Goal: Check status: Check status

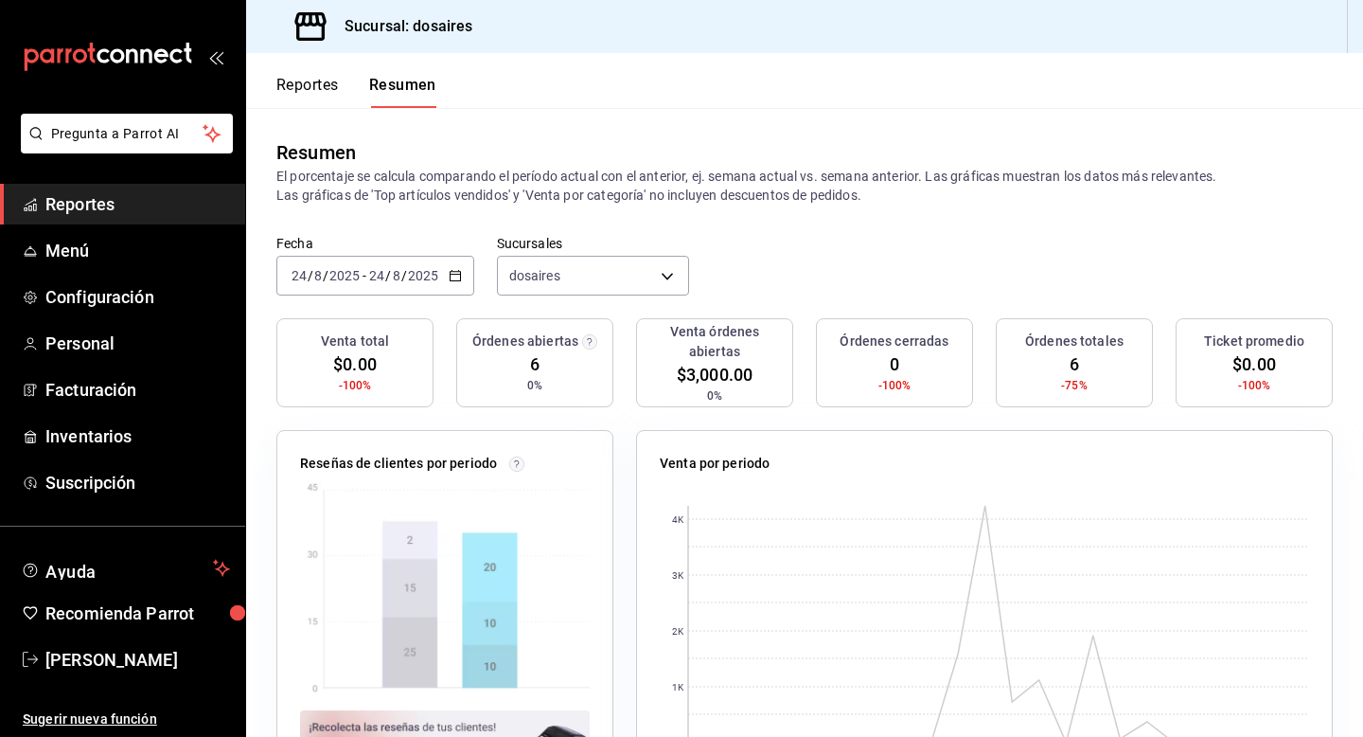
click at [92, 211] on span "Reportes" at bounding box center [137, 204] width 185 height 26
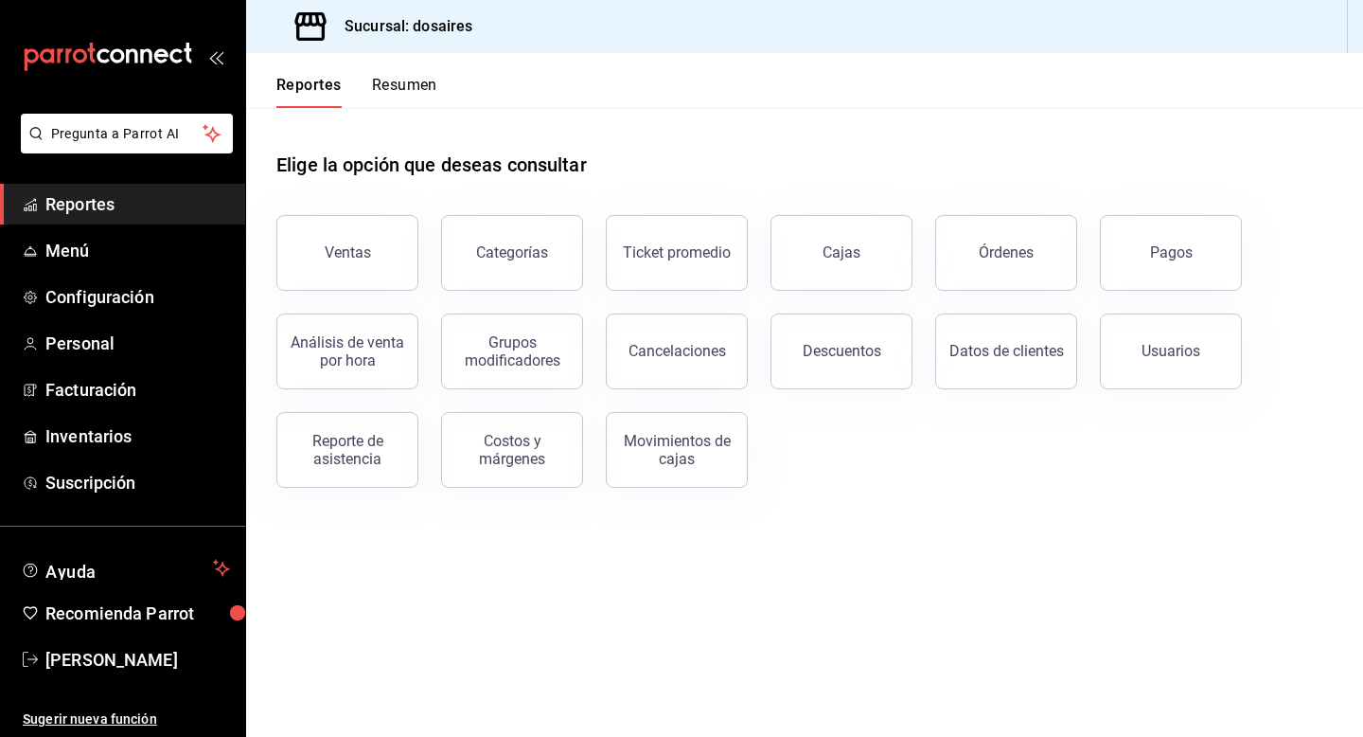
click at [416, 101] on button "Resumen" at bounding box center [404, 92] width 65 height 32
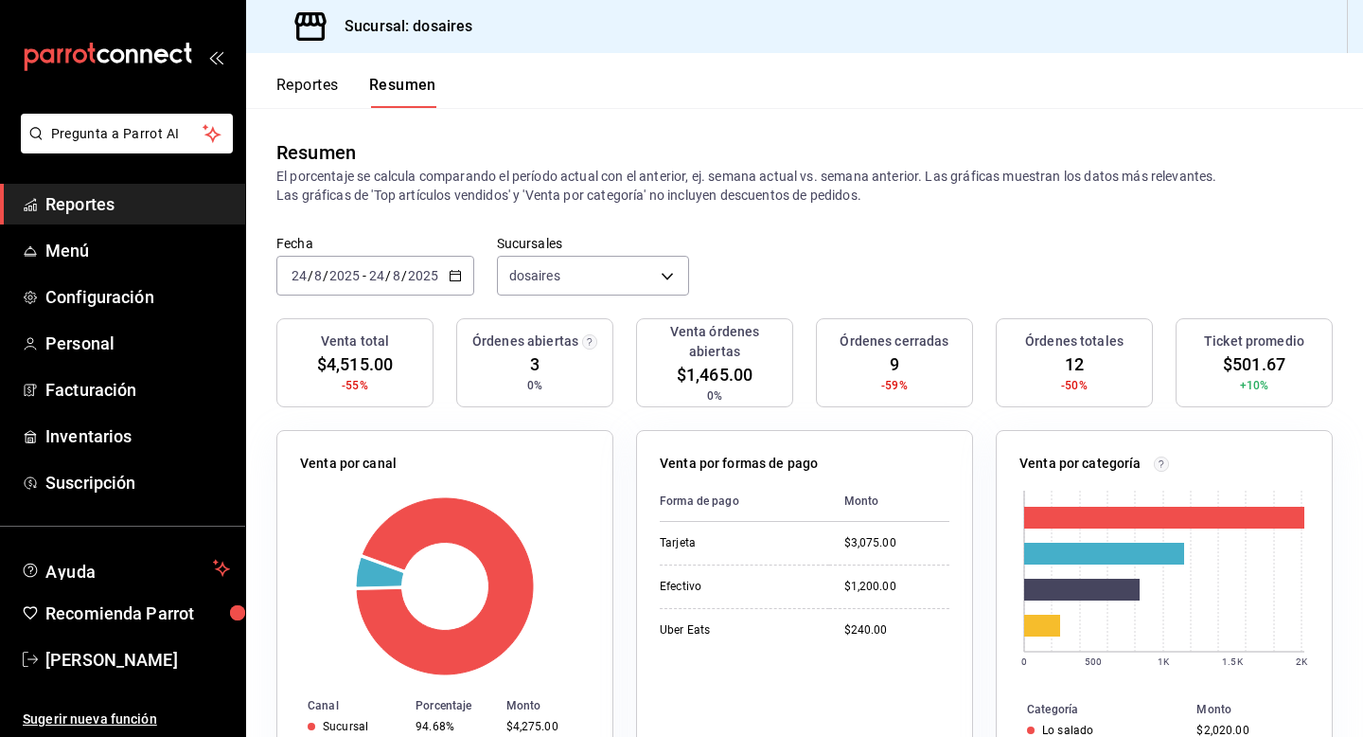
click at [453, 272] on icon "button" at bounding box center [455, 275] width 13 height 13
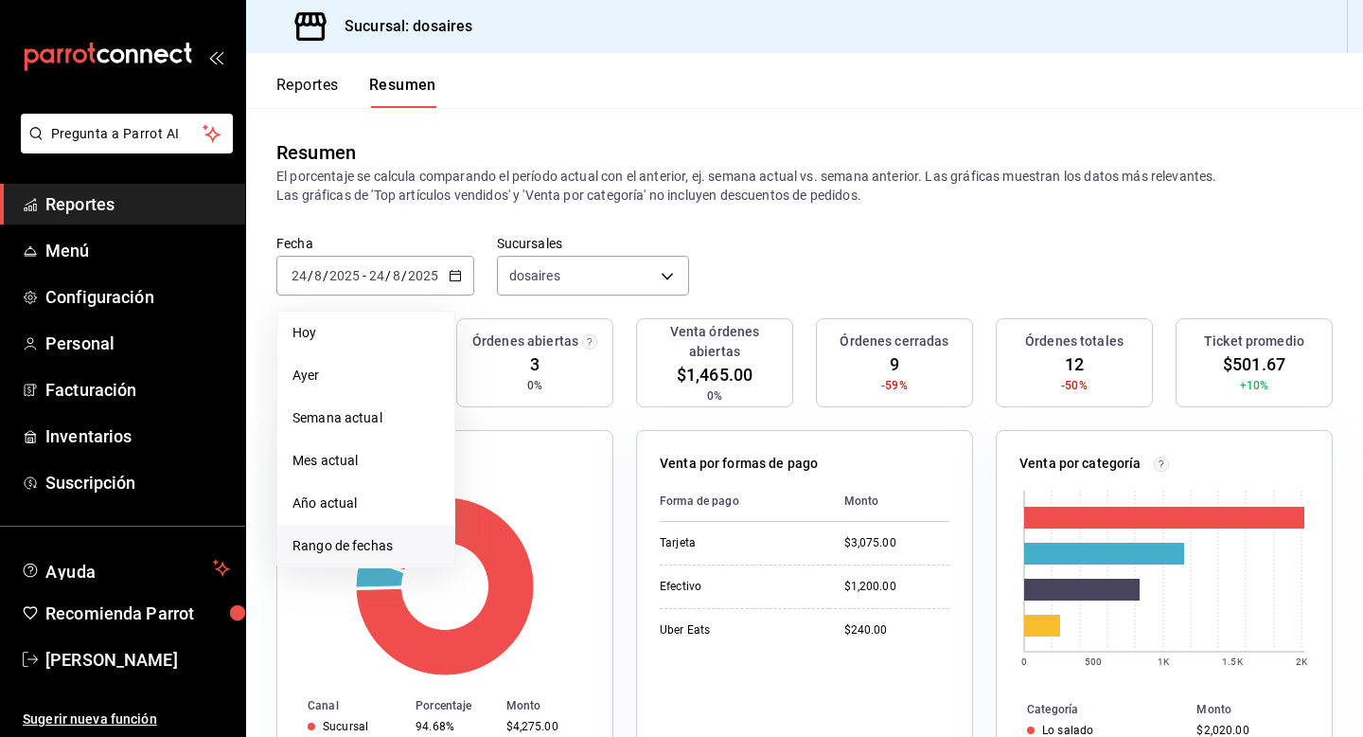
click at [339, 543] on span "Rango de fechas" at bounding box center [366, 546] width 147 height 20
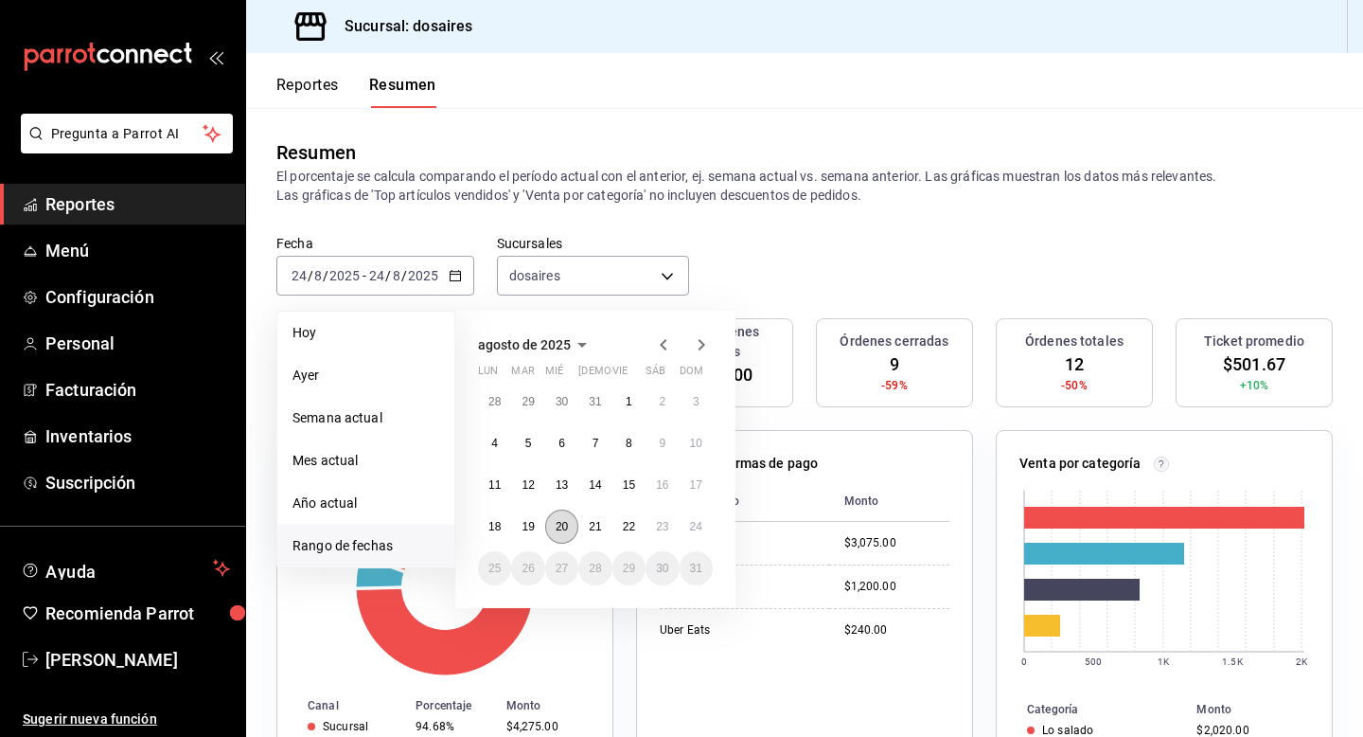
click at [554, 527] on button "20" at bounding box center [561, 526] width 33 height 34
click at [565, 527] on abbr "20" at bounding box center [562, 526] width 12 height 13
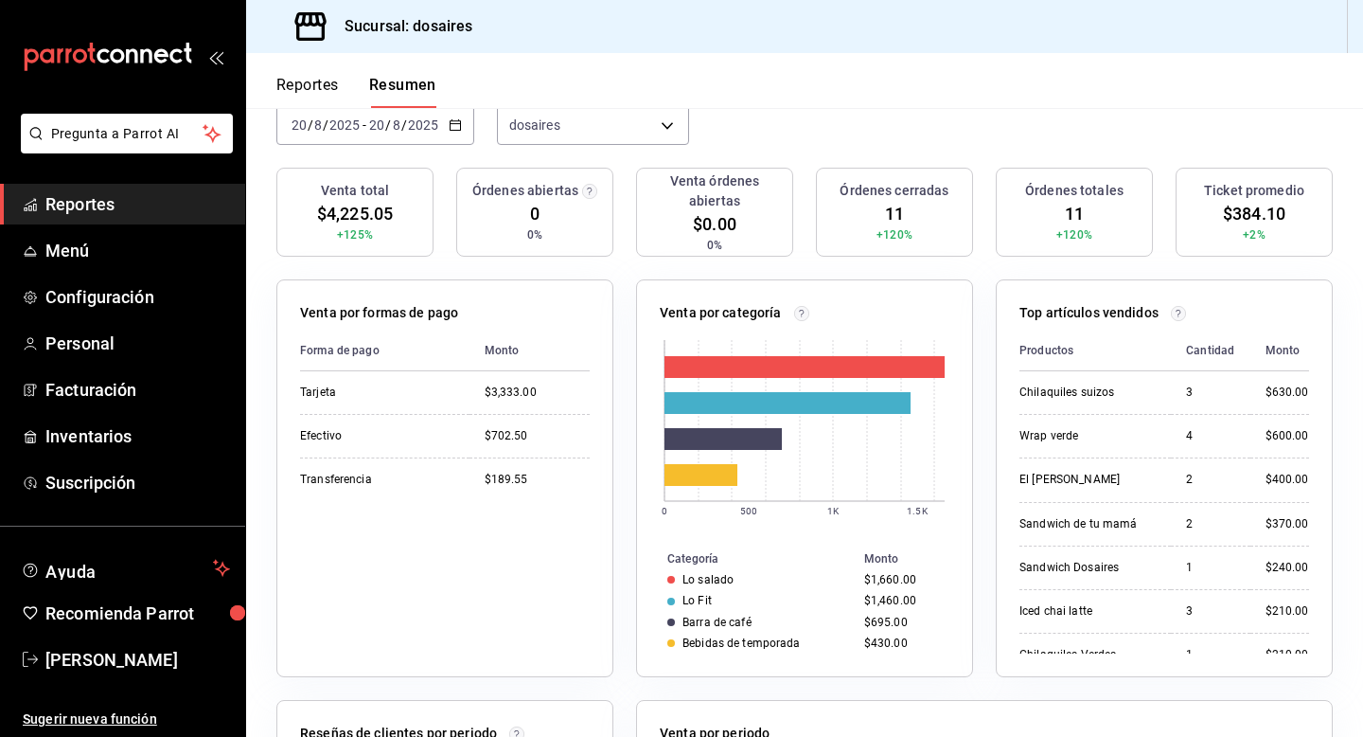
scroll to position [153, 0]
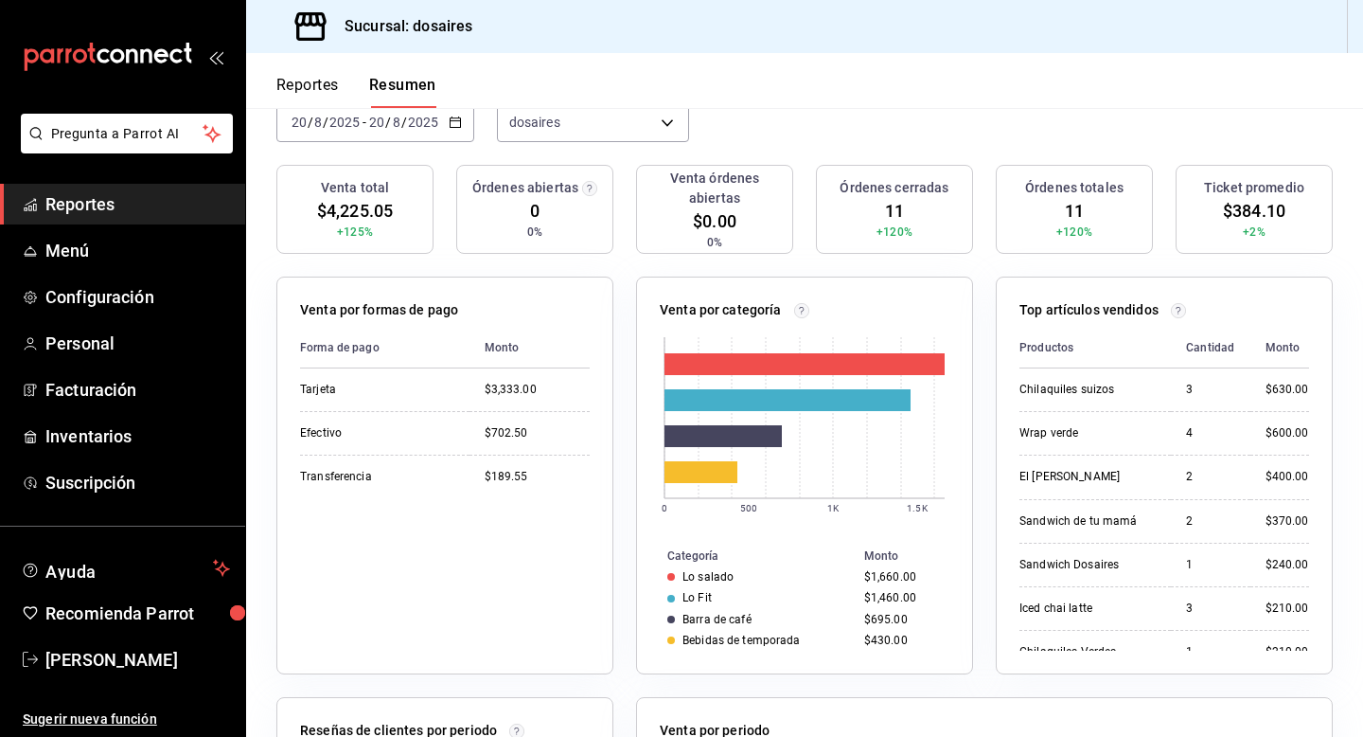
click at [458, 121] on \(Stroke\) "button" at bounding box center [455, 122] width 11 height 10
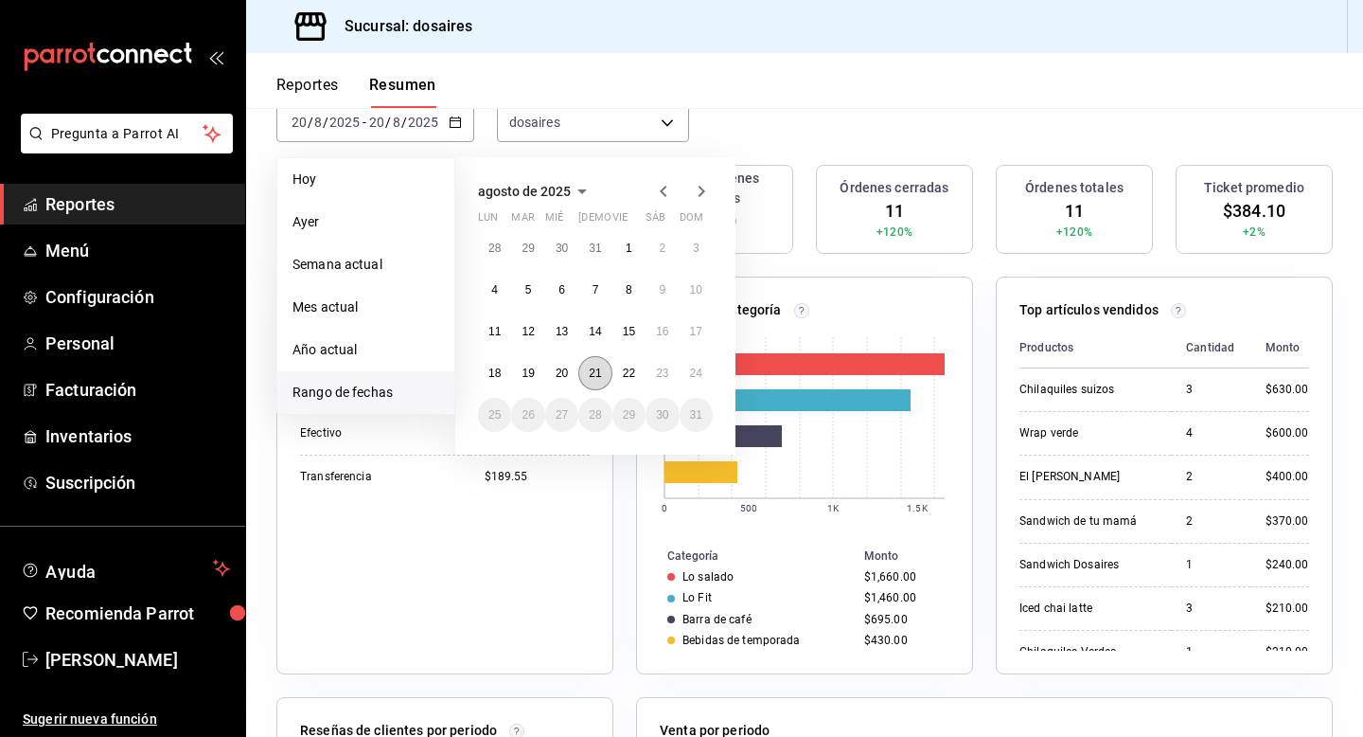
click at [592, 373] on abbr "21" at bounding box center [595, 372] width 12 height 13
click at [591, 373] on abbr "21" at bounding box center [595, 372] width 12 height 13
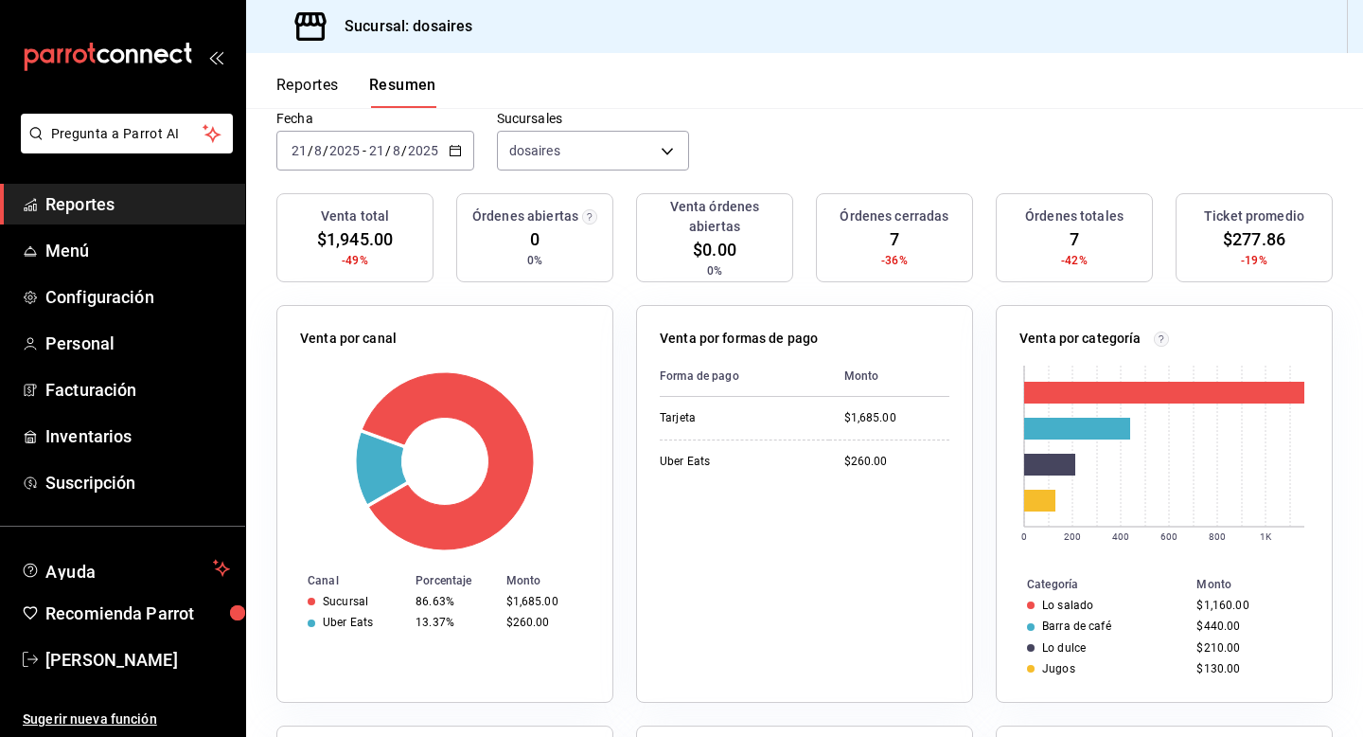
scroll to position [116, 0]
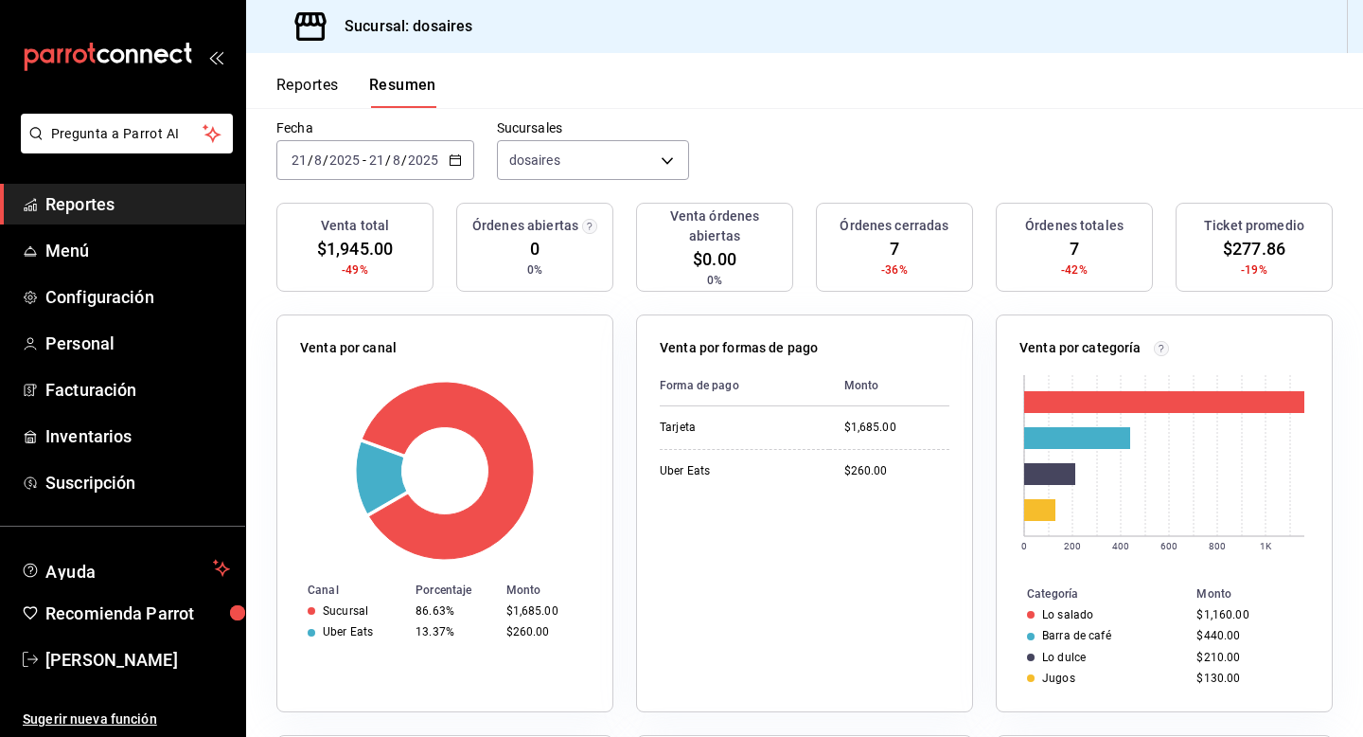
click at [453, 163] on icon "button" at bounding box center [455, 159] width 13 height 13
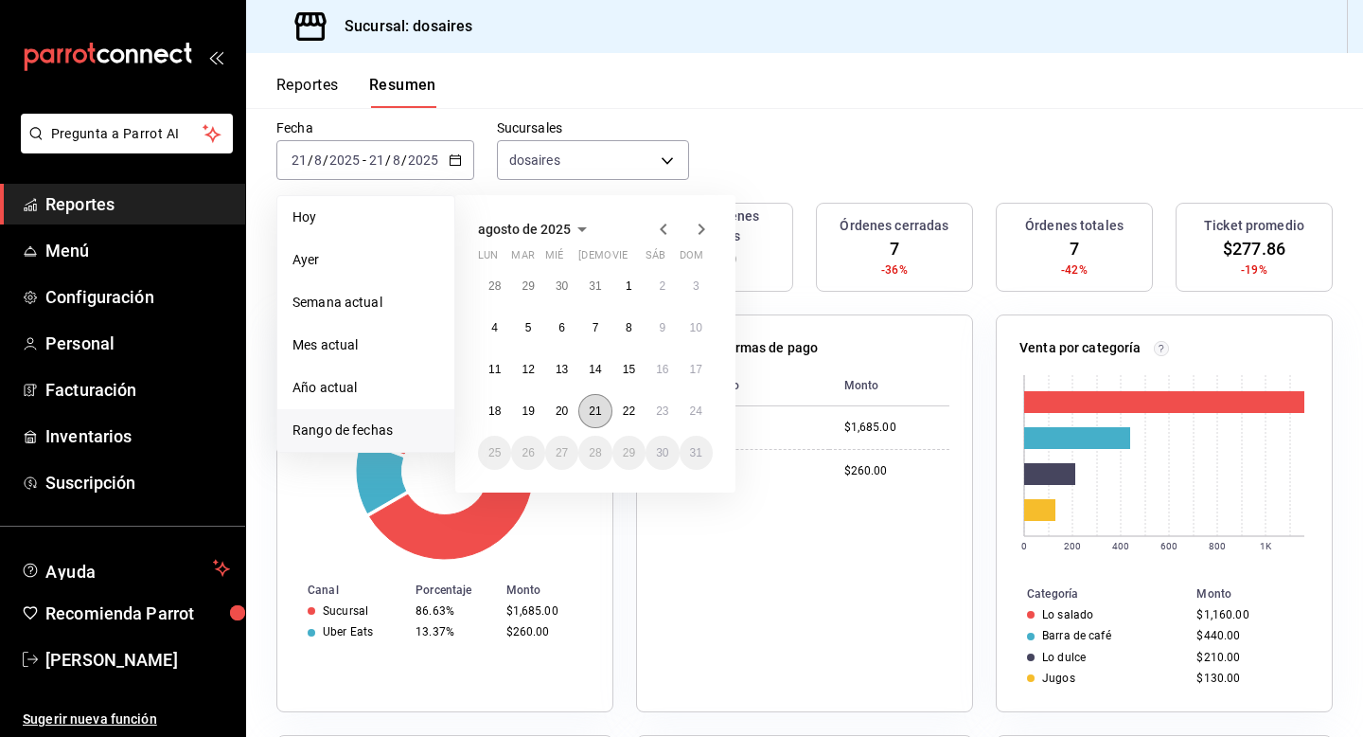
click at [593, 419] on button "21" at bounding box center [595, 411] width 33 height 34
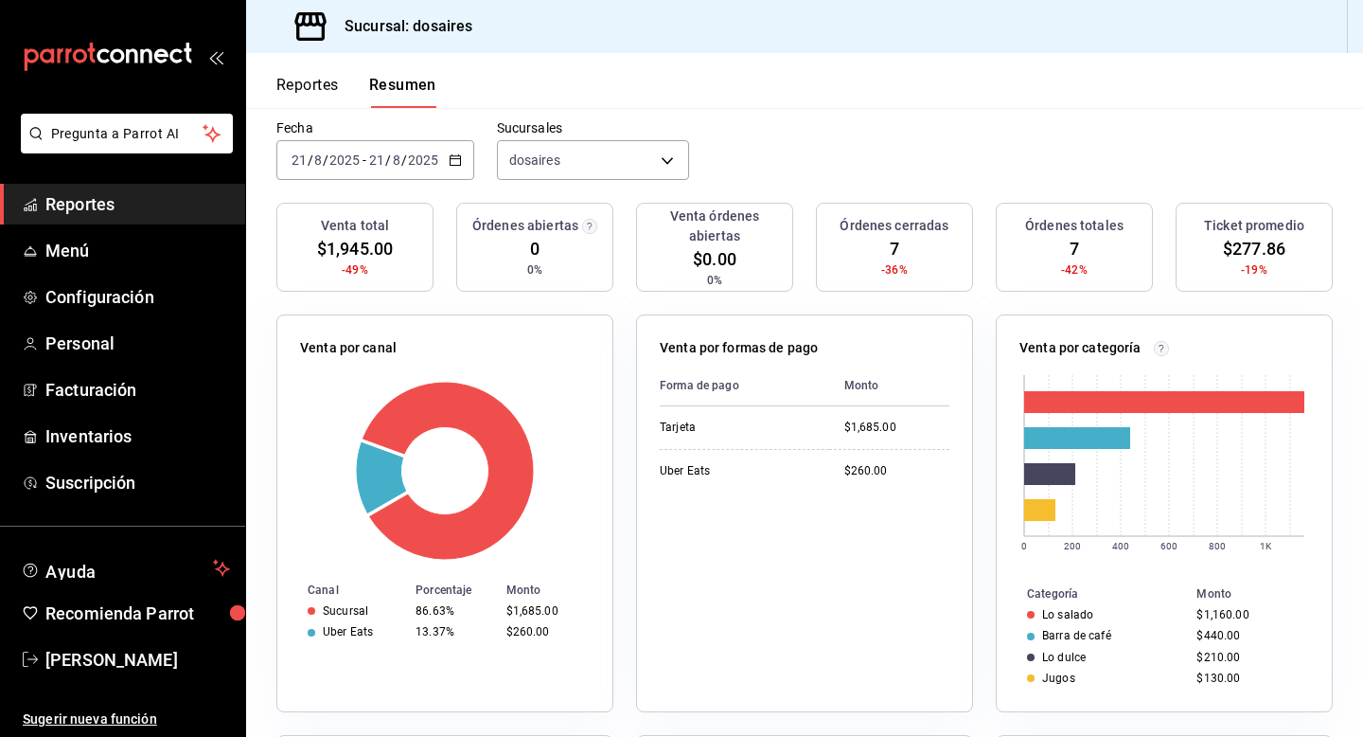
click at [454, 166] on icon "button" at bounding box center [455, 159] width 13 height 13
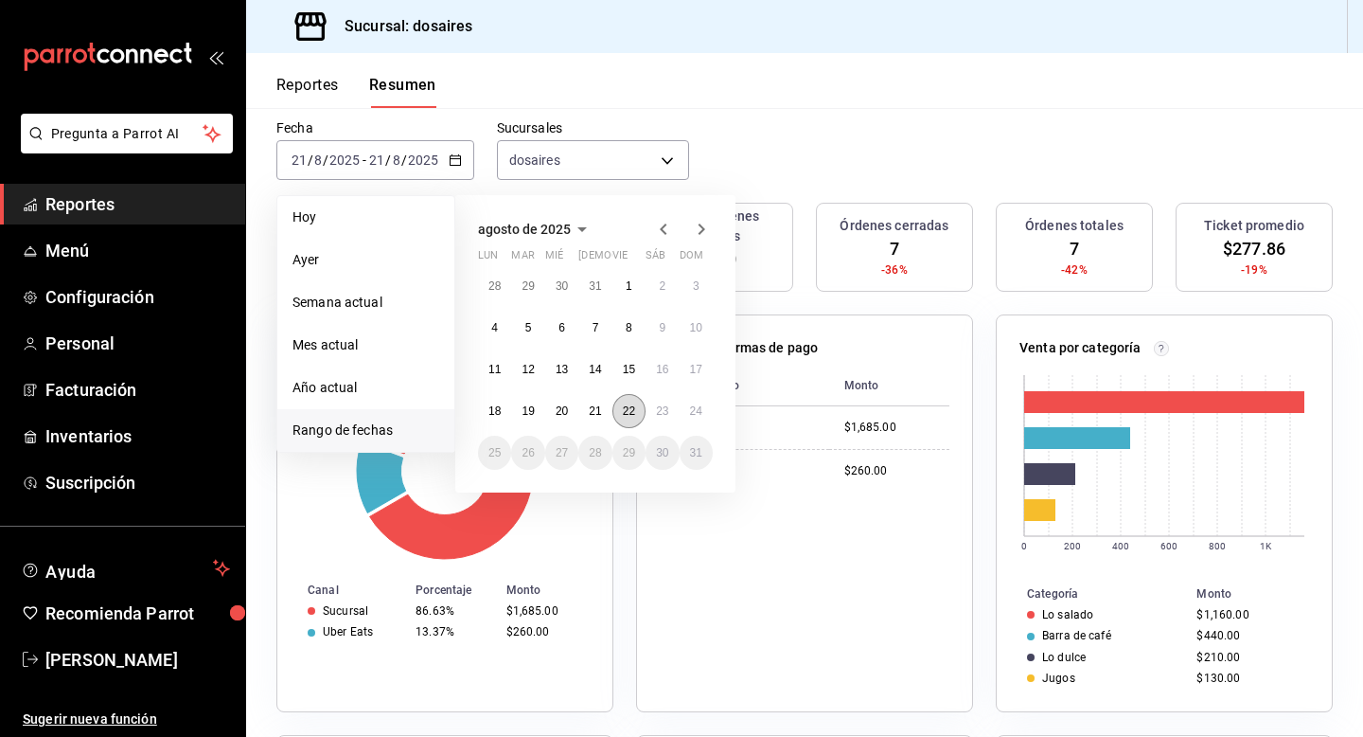
click at [628, 407] on abbr "22" at bounding box center [629, 410] width 12 height 13
click at [628, 408] on abbr "22" at bounding box center [629, 410] width 12 height 13
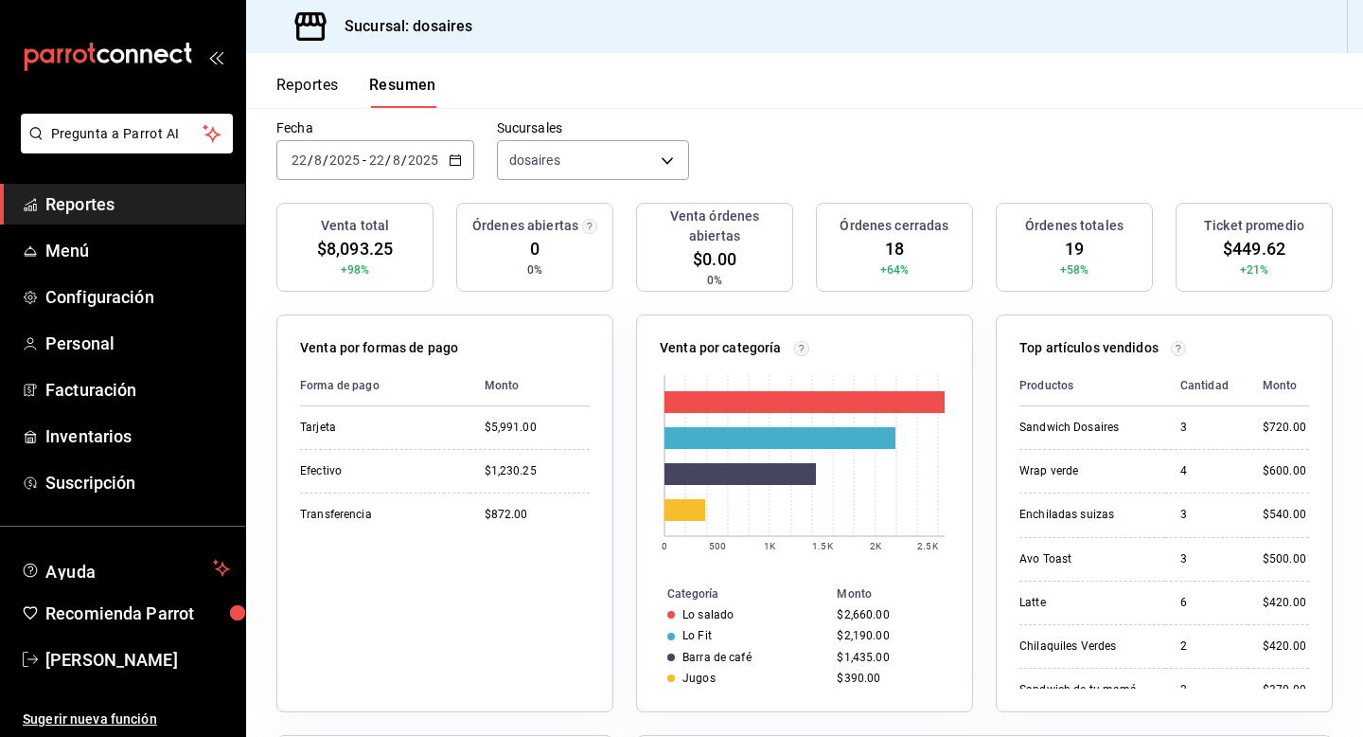
click at [454, 156] on \(Stroke\) "button" at bounding box center [455, 160] width 11 height 10
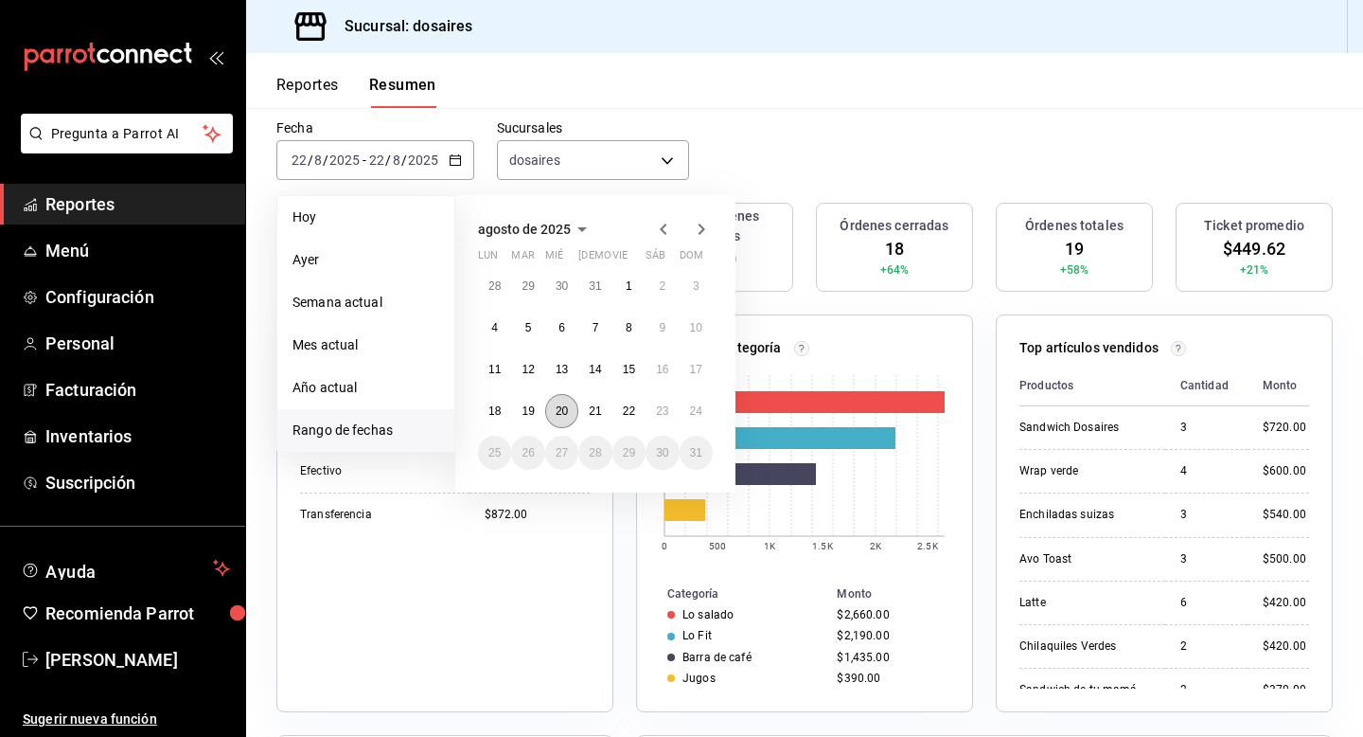
click at [567, 404] on abbr "20" at bounding box center [562, 410] width 12 height 13
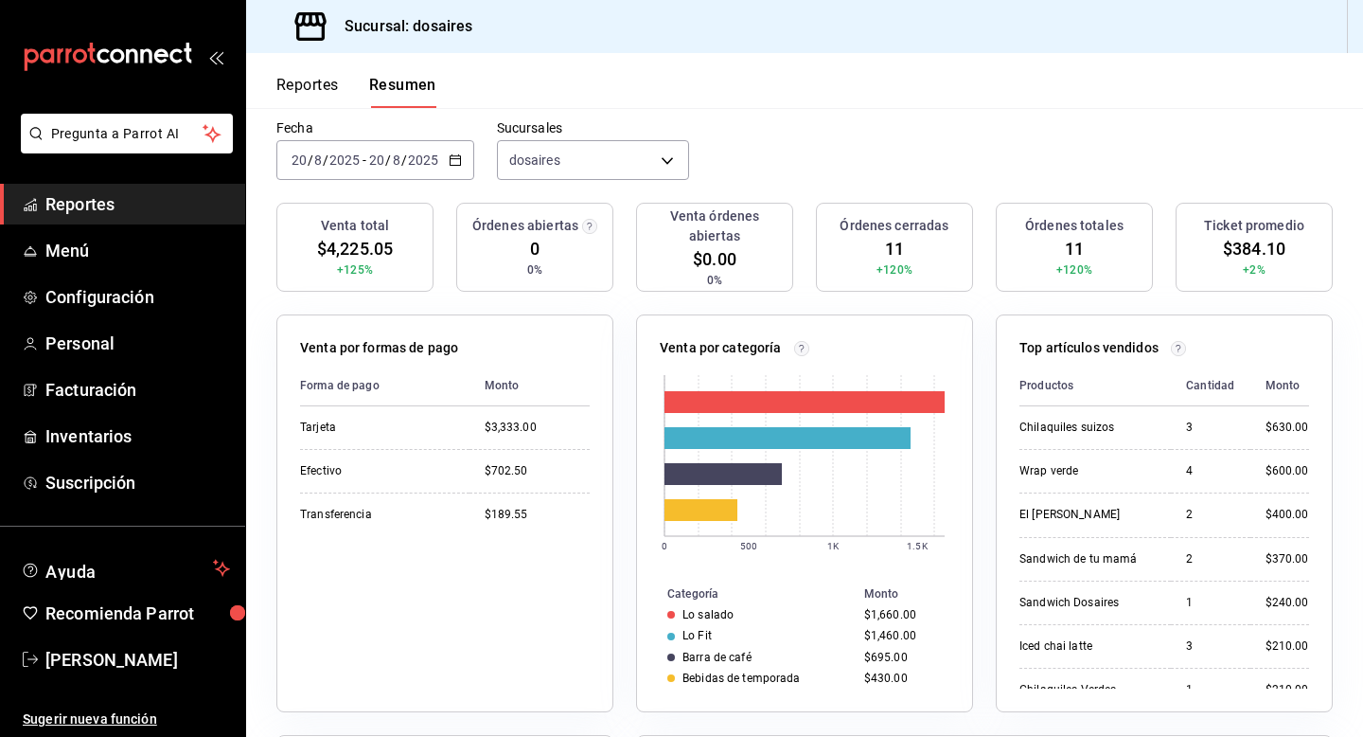
click at [449, 163] on icon "button" at bounding box center [455, 159] width 13 height 13
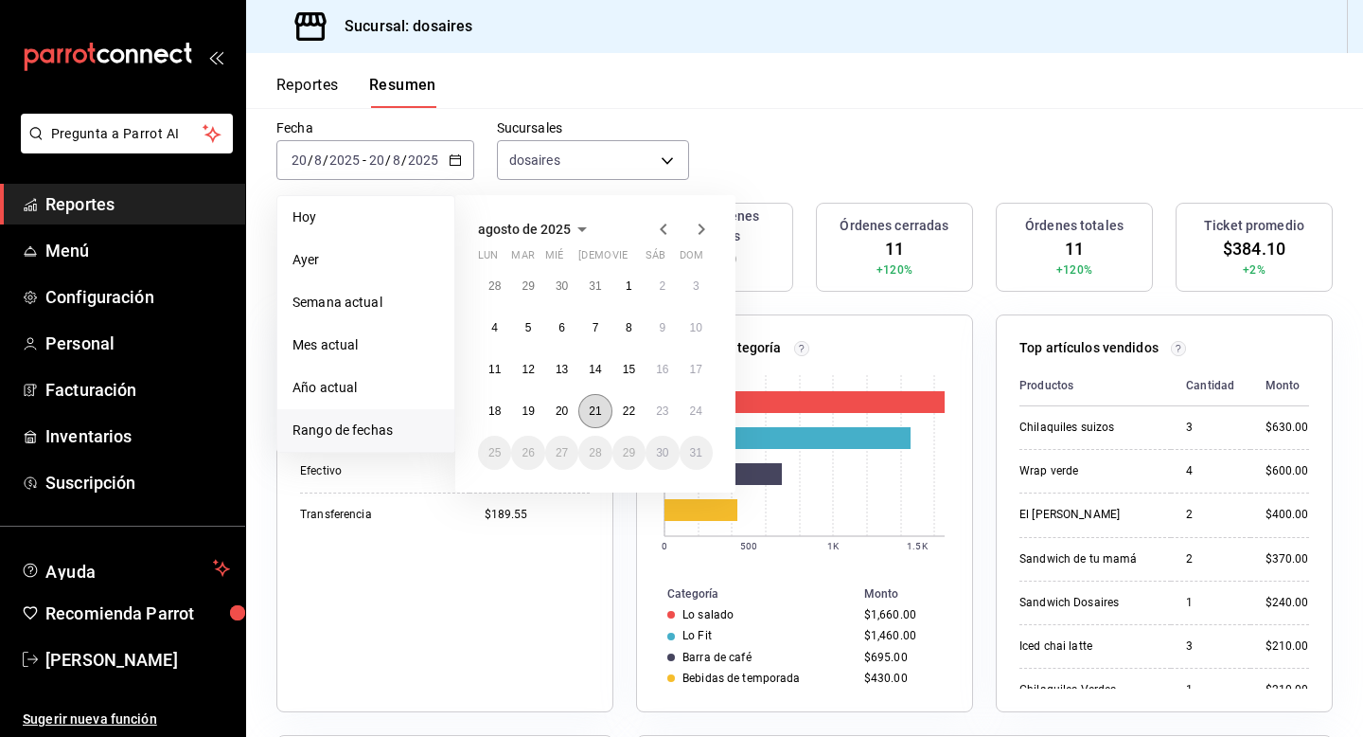
click at [591, 410] on abbr "21" at bounding box center [595, 410] width 12 height 13
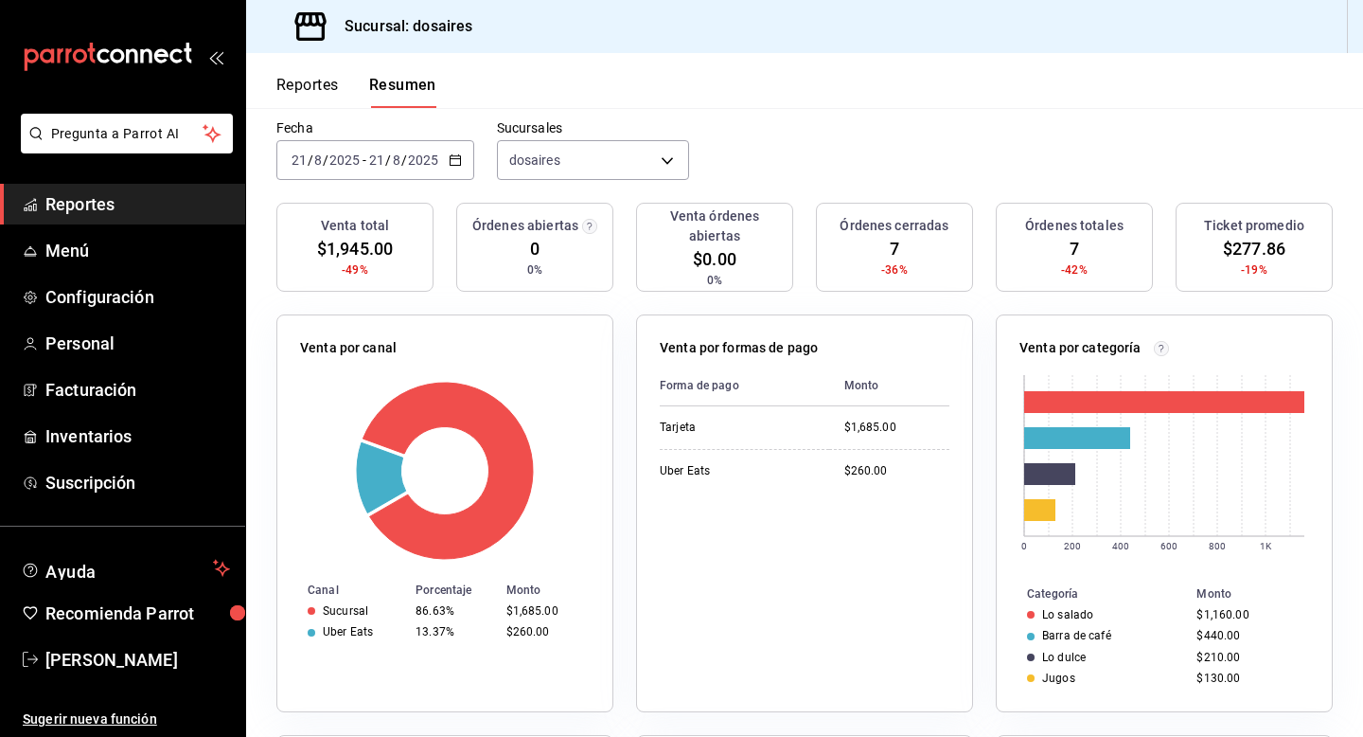
click at [458, 158] on \(Stroke\) "button" at bounding box center [455, 158] width 10 height 1
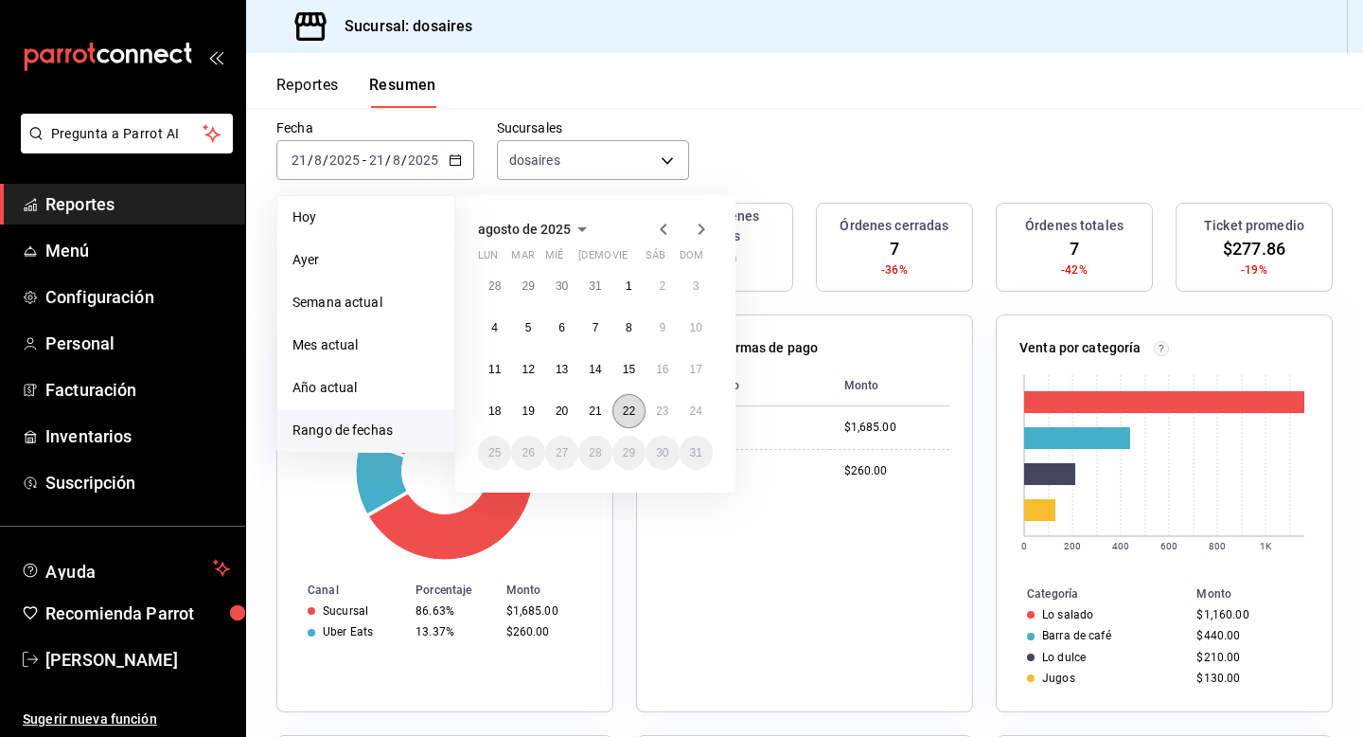
click at [621, 408] on button "22" at bounding box center [629, 411] width 33 height 34
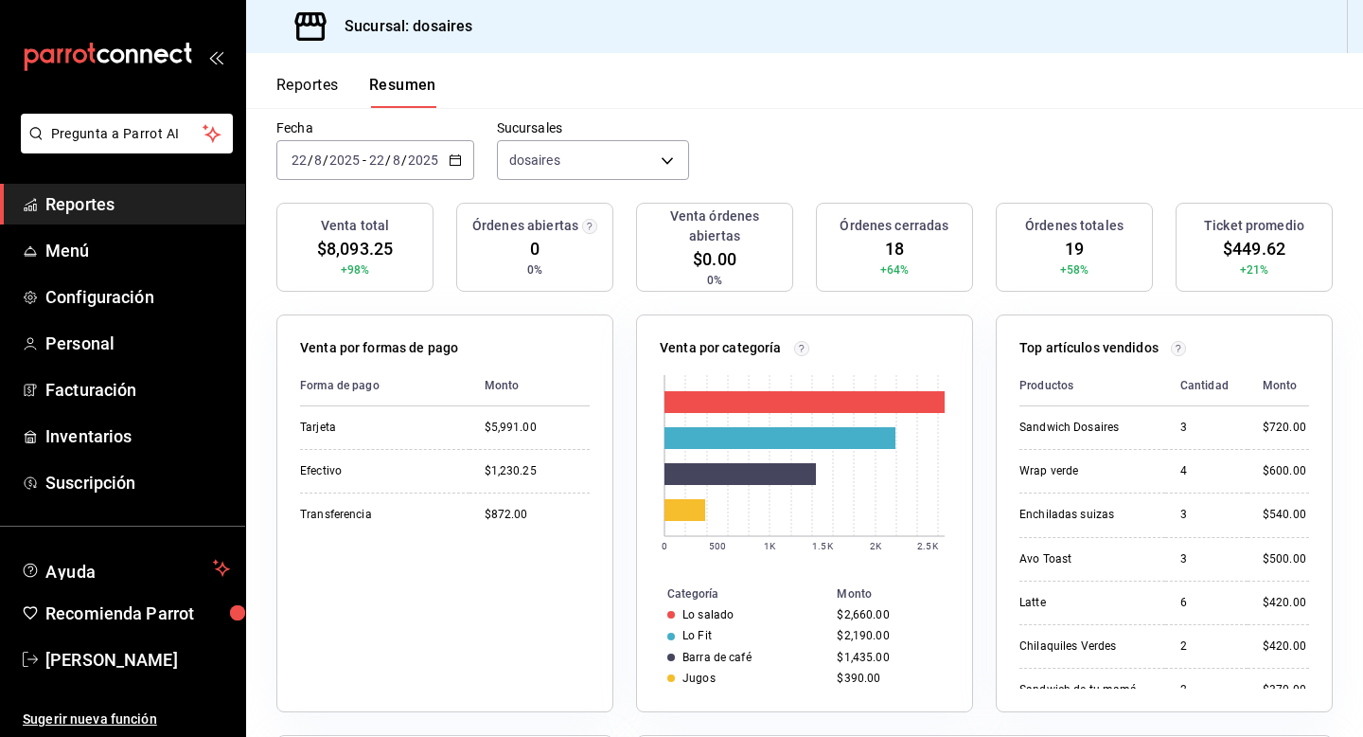
click at [457, 163] on icon "button" at bounding box center [455, 159] width 13 height 13
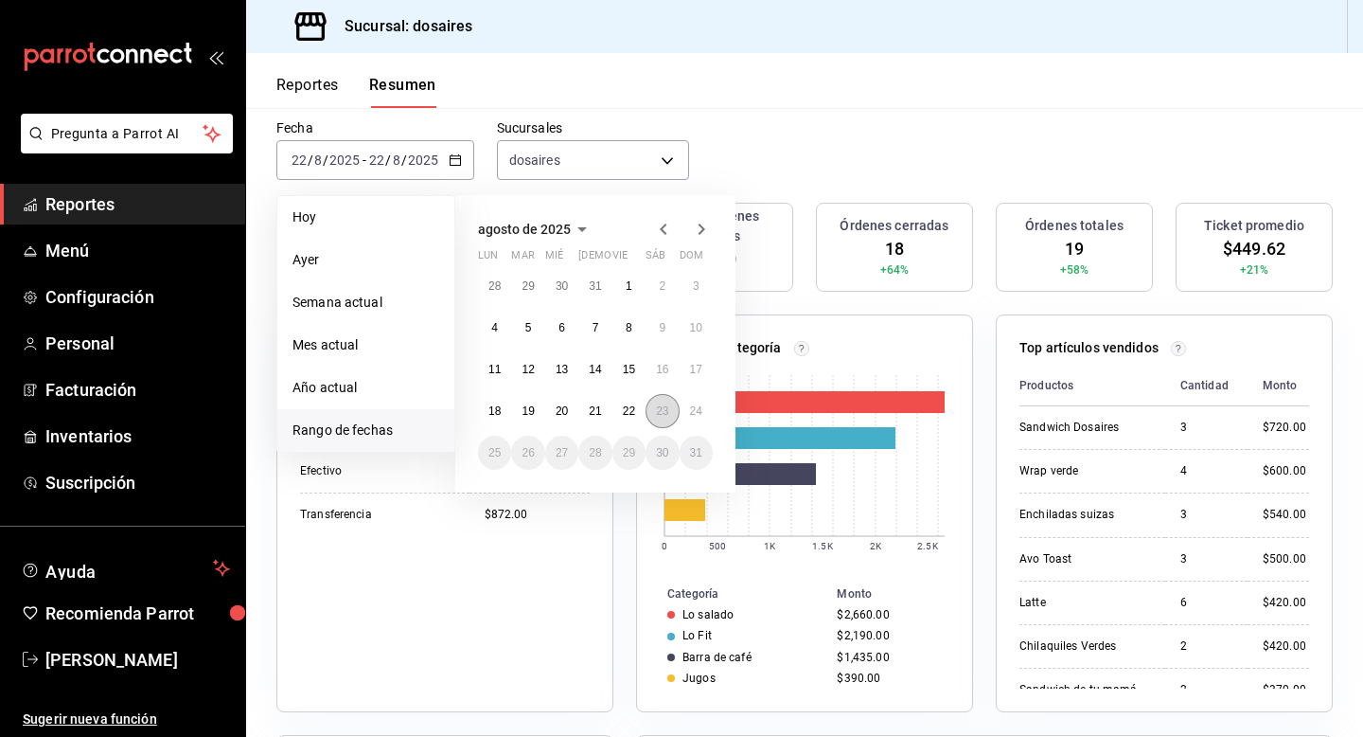
click at [661, 419] on button "23" at bounding box center [662, 411] width 33 height 34
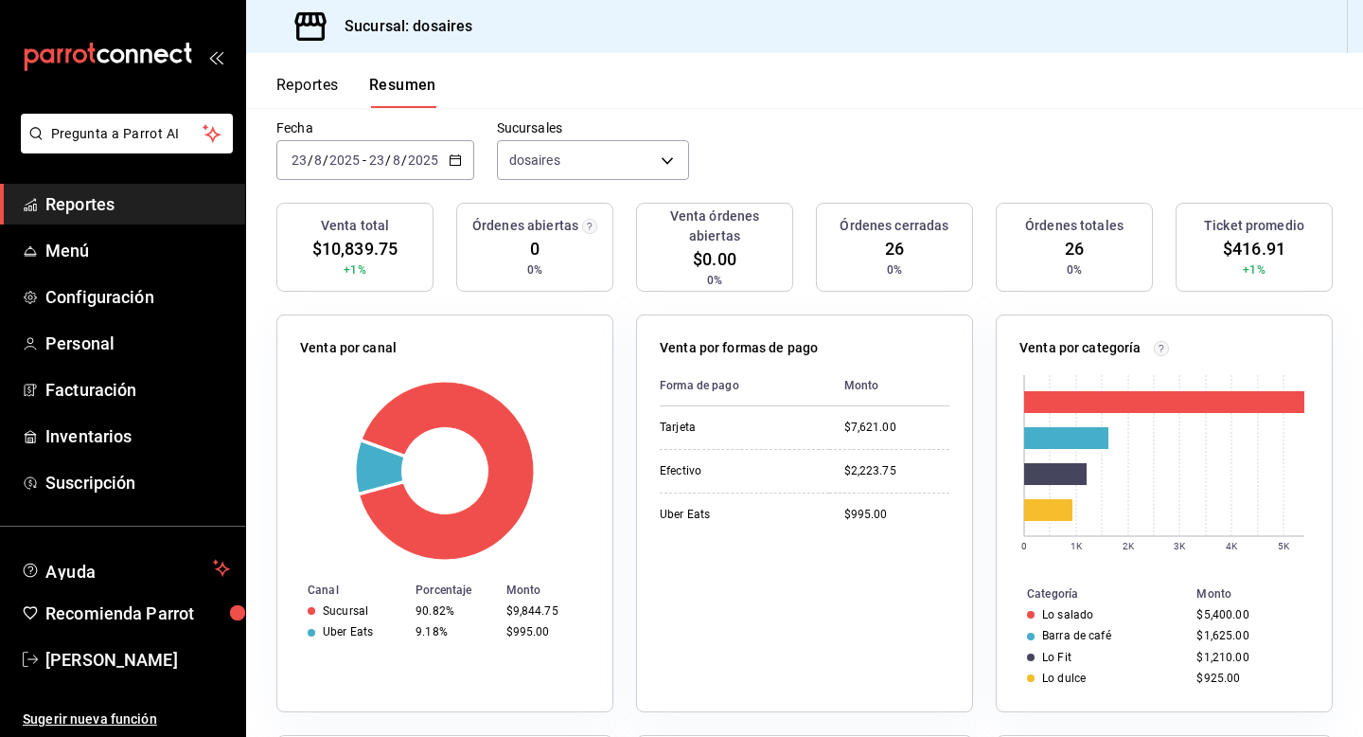
click at [456, 158] on \(Stroke\) "button" at bounding box center [455, 158] width 10 height 1
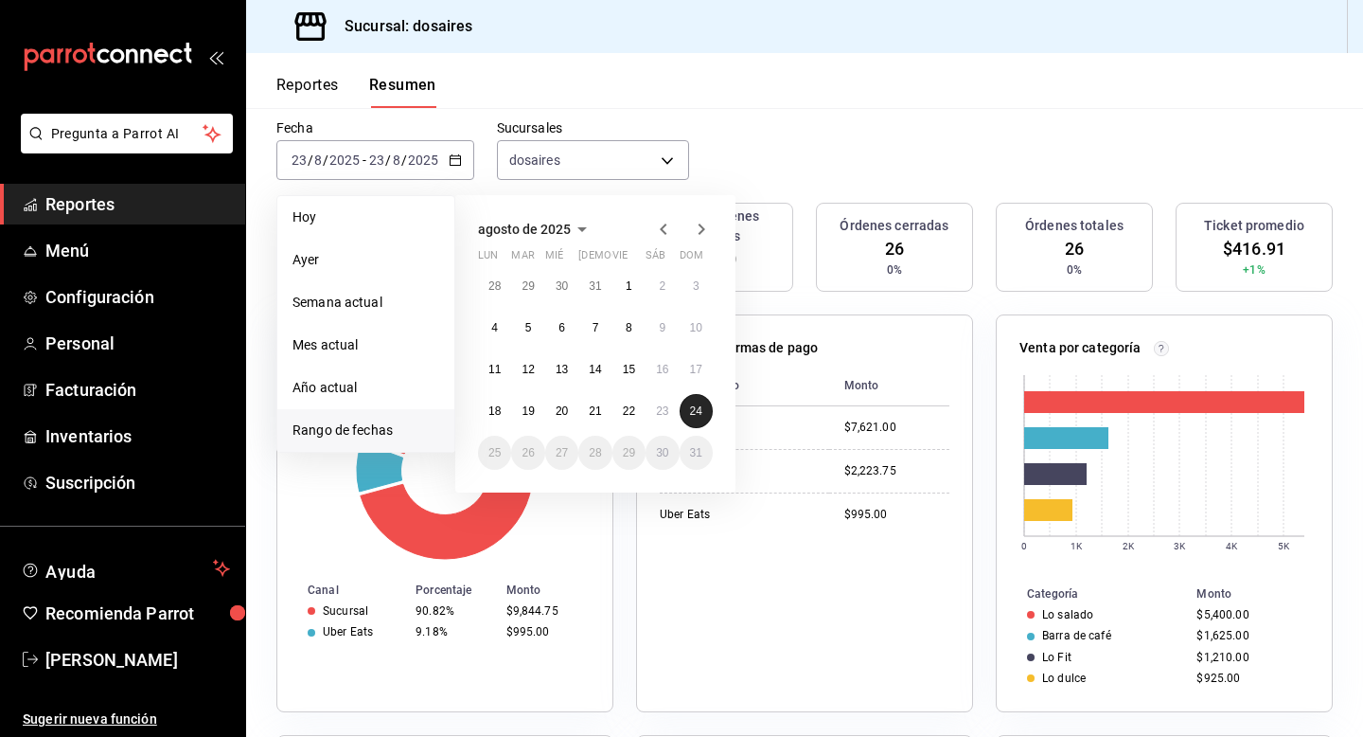
click at [702, 407] on button "24" at bounding box center [696, 411] width 33 height 34
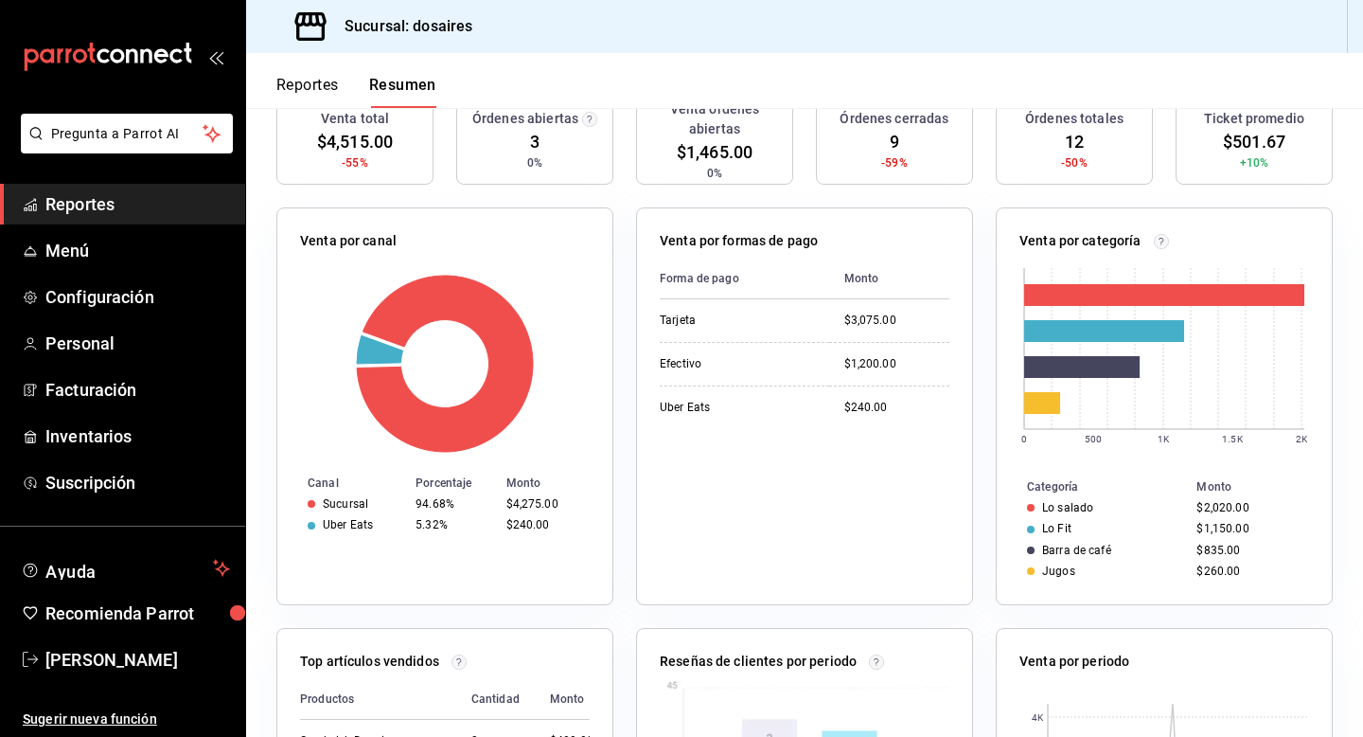
scroll to position [0, 0]
